Goal: Download file/media

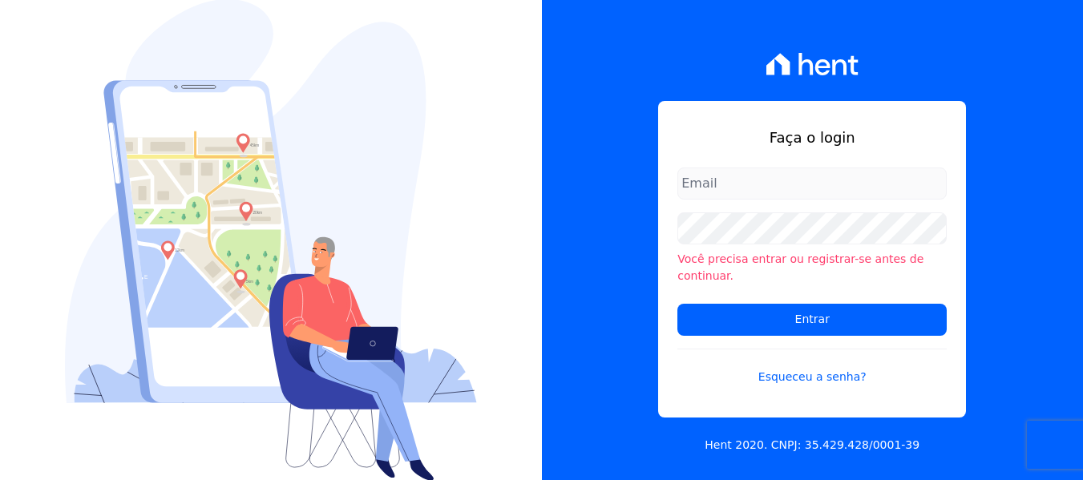
type input "[PERSON_NAME][EMAIL_ADDRESS][DOMAIN_NAME]"
click at [547, 241] on div "Faça o login amanda.piquini@quattroconstrutora.com.br Você precisa entrar ou re…" at bounding box center [813, 240] width 542 height 480
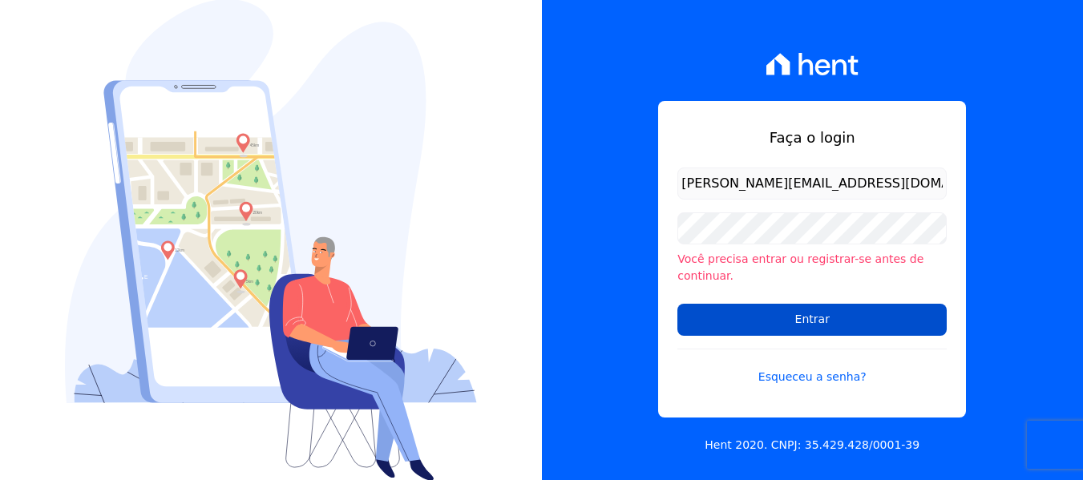
click at [702, 311] on input "Entrar" at bounding box center [812, 320] width 269 height 32
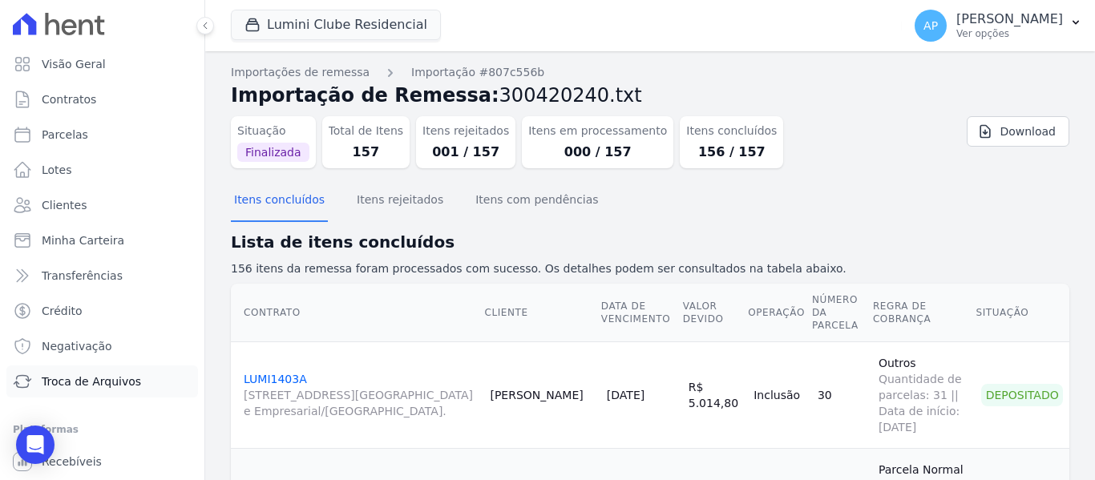
click at [131, 376] on span "Troca de Arquivos" at bounding box center [91, 382] width 99 height 16
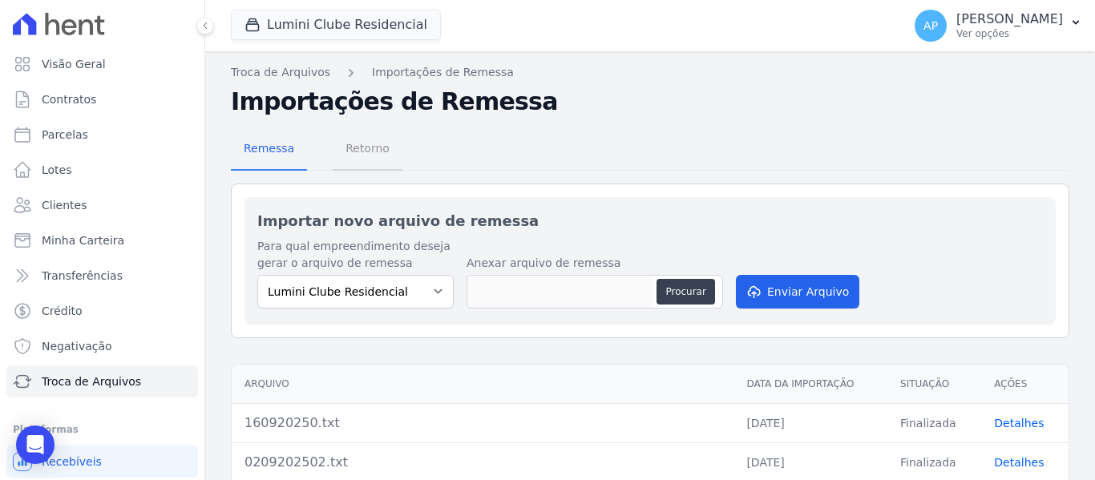
click at [367, 164] on span "Retorno" at bounding box center [367, 148] width 63 height 32
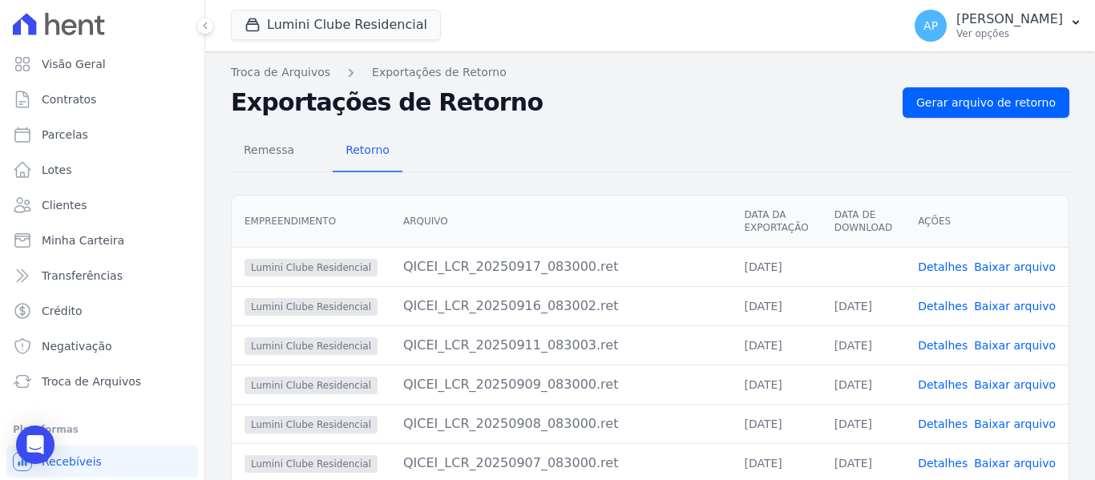
click at [997, 268] on link "Baixar arquivo" at bounding box center [1015, 267] width 82 height 13
click at [624, 117] on div "Exportações de Retorno Gerar arquivo de retorno" at bounding box center [650, 102] width 839 height 30
click at [385, 38] on button "Lumini Clube Residencial" at bounding box center [336, 25] width 210 height 30
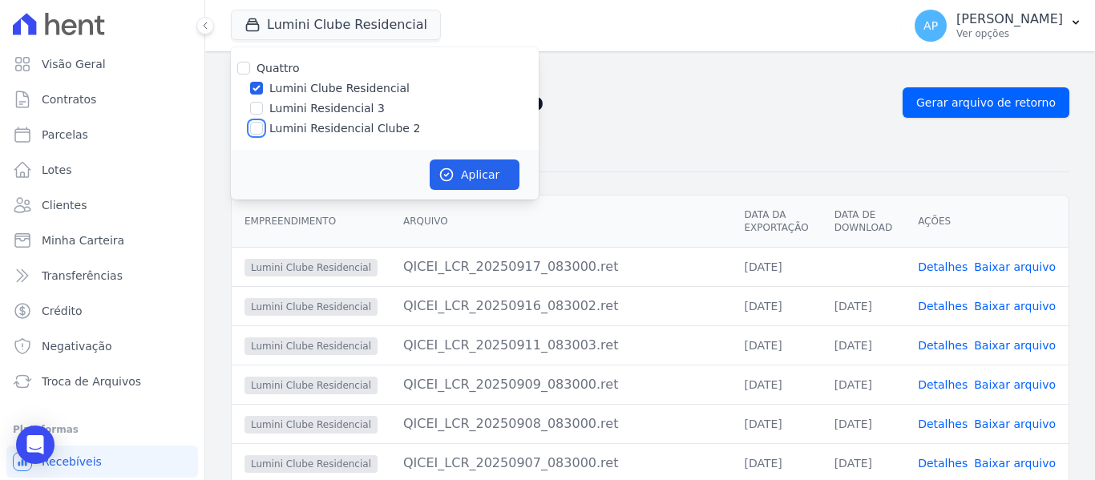
click at [257, 122] on input "Lumini Residencial Clube 2" at bounding box center [256, 128] width 13 height 13
checkbox input "true"
click at [256, 85] on input "Lumini Clube Residencial" at bounding box center [256, 88] width 13 height 13
checkbox input "false"
click at [504, 172] on button "Aplicar" at bounding box center [475, 175] width 90 height 30
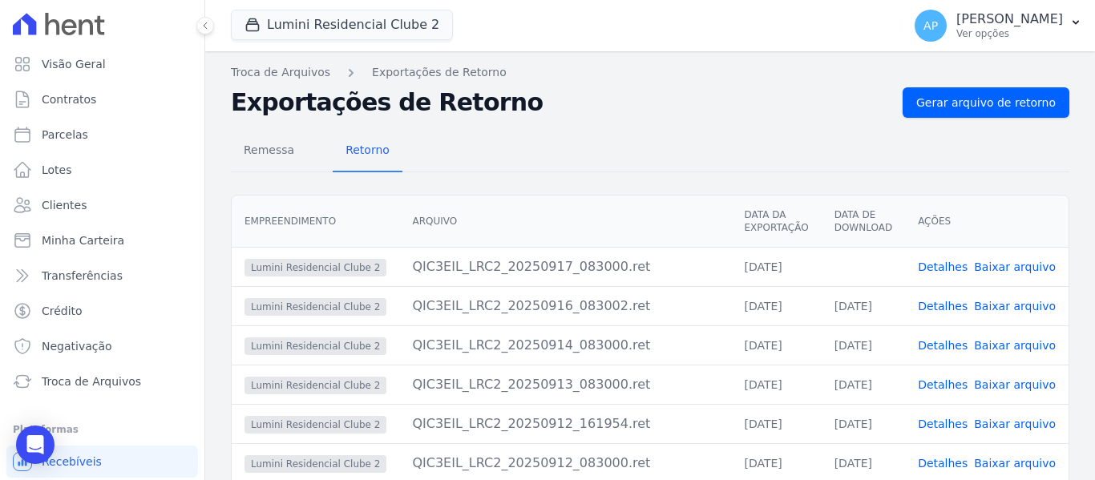
click at [1026, 266] on link "Baixar arquivo" at bounding box center [1015, 267] width 82 height 13
